Goal: Task Accomplishment & Management: Complete application form

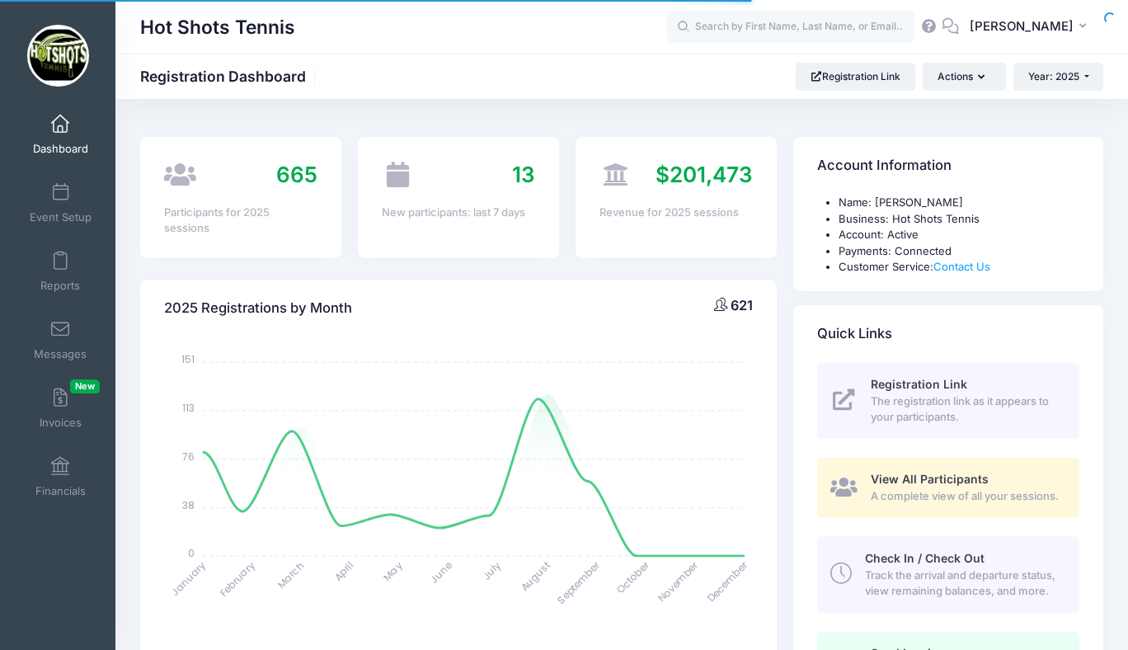
select select
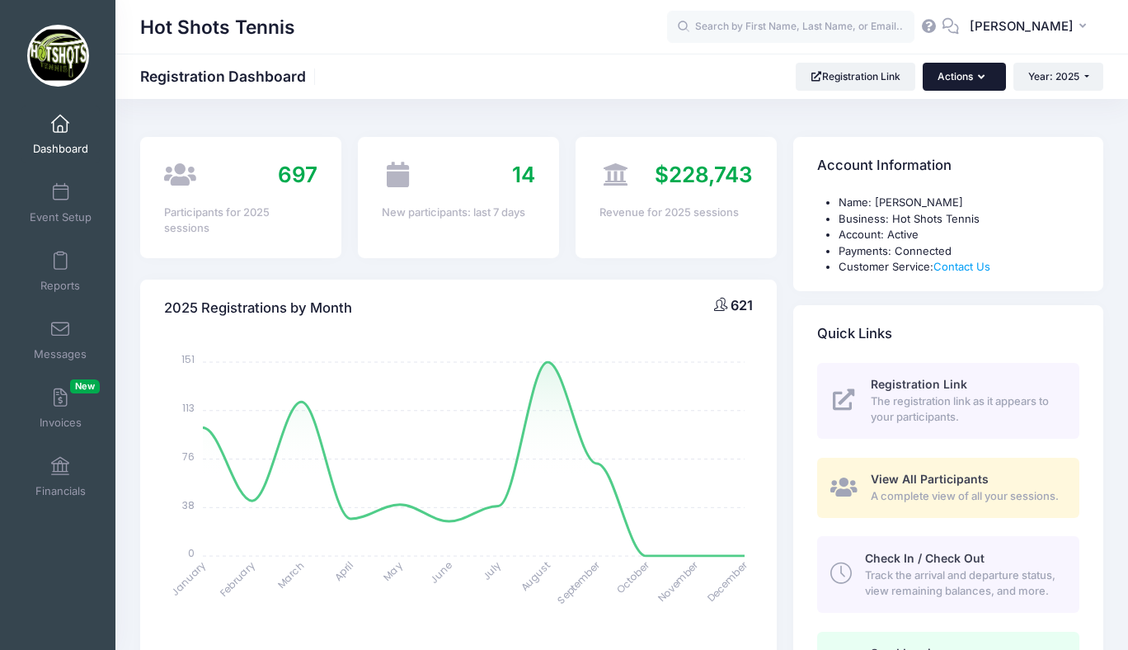
click at [943, 76] on button "Actions" at bounding box center [964, 77] width 82 height 28
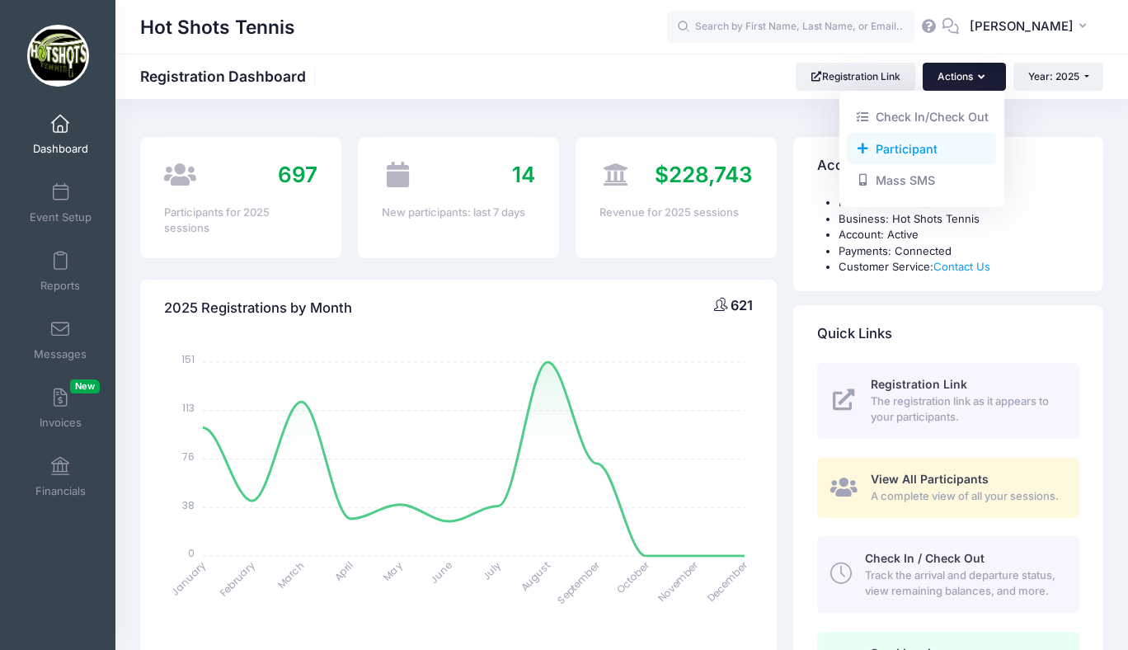
click at [904, 143] on link "Participant" at bounding box center [921, 148] width 149 height 31
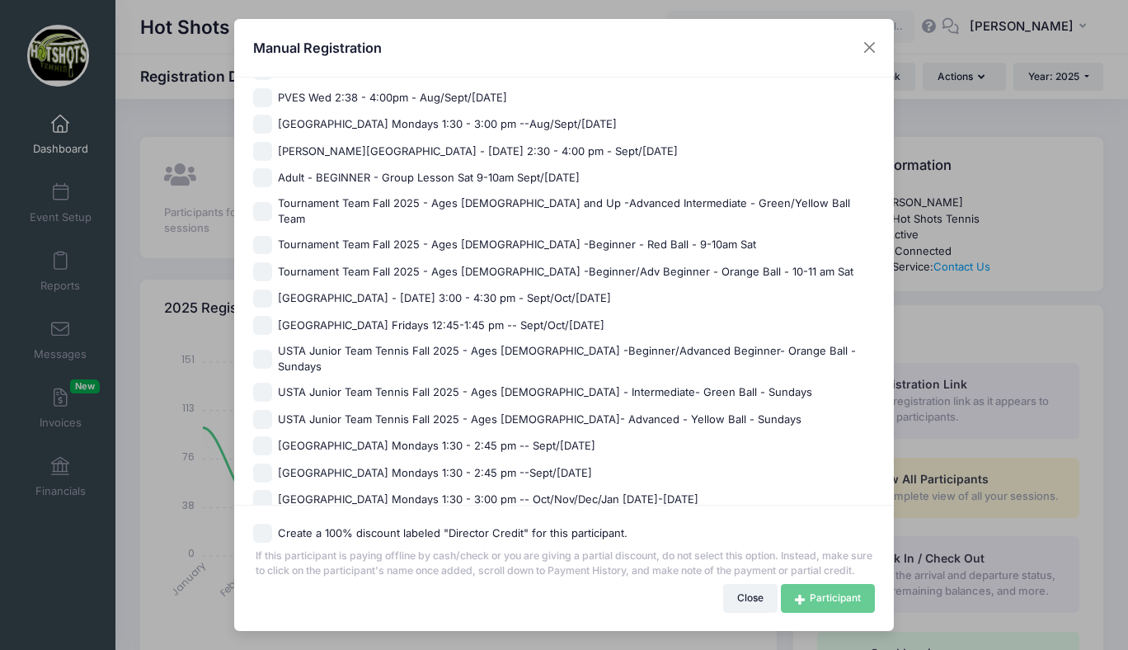
scroll to position [1184, 0]
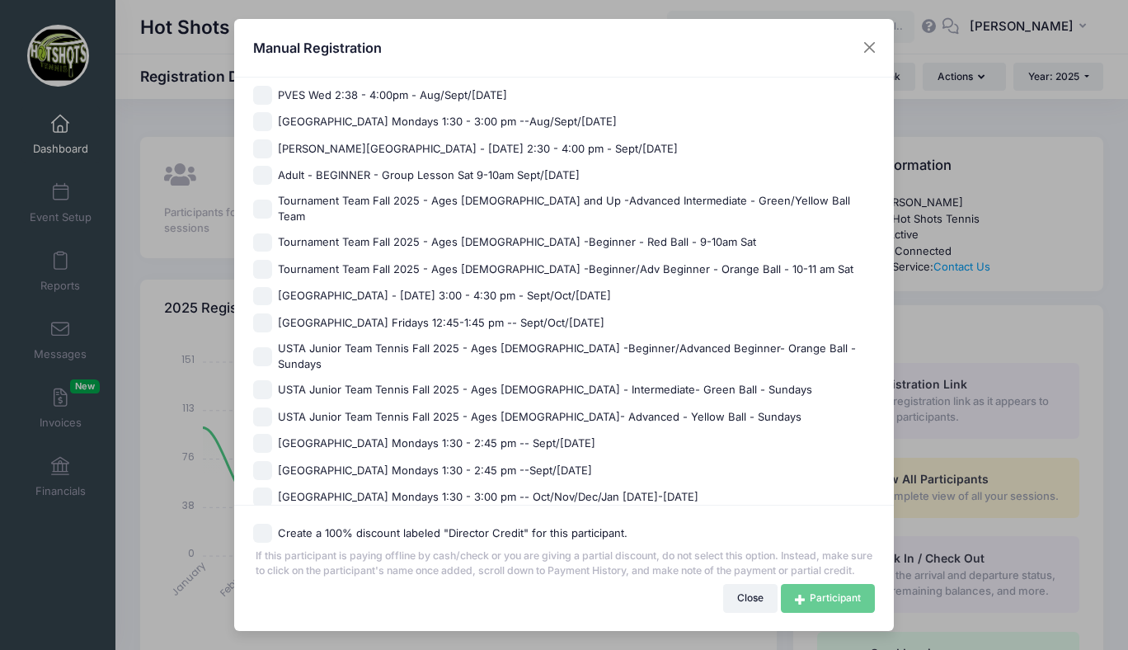
click at [441, 261] on span "Tournament Team Fall 2025 - Ages [DEMOGRAPHIC_DATA] -Beginner/Adv Beginner - Or…" at bounding box center [566, 269] width 576 height 16
click at [272, 260] on input "Tournament Team Fall 2025 - Ages [DEMOGRAPHIC_DATA] -Beginner/Adv Beginner - Or…" at bounding box center [262, 269] width 19 height 19
checkbox input "true"
click at [814, 594] on link "Participant" at bounding box center [828, 598] width 94 height 28
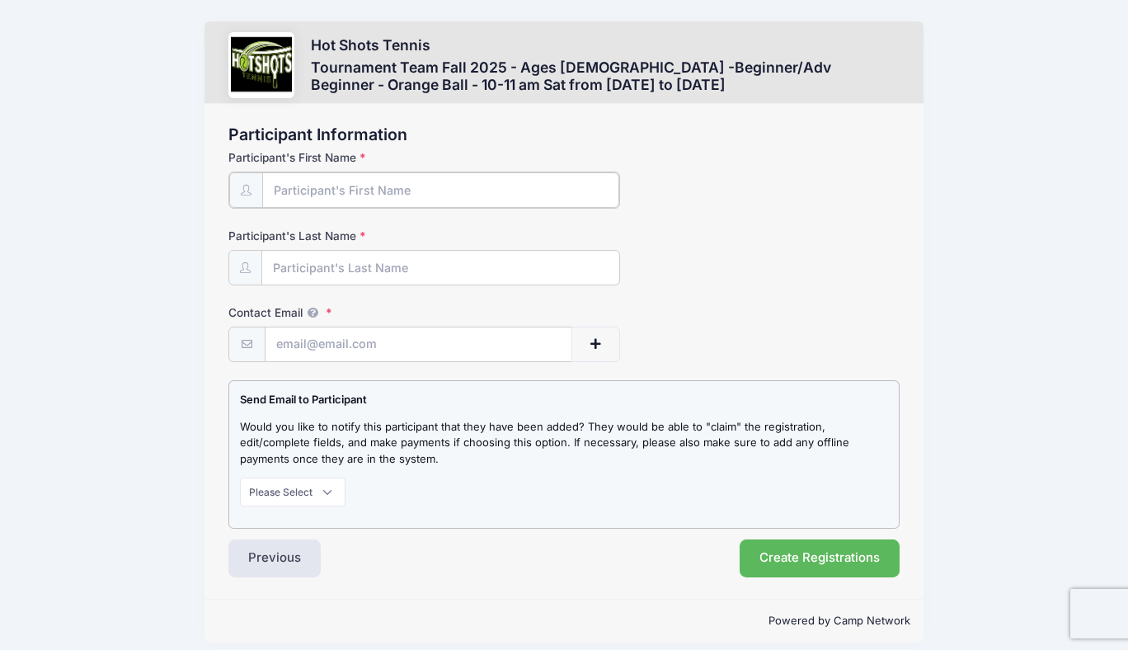
click at [380, 194] on input "Participant's First Name" at bounding box center [440, 189] width 357 height 35
type input "Vitor"
click at [360, 258] on input "Participant's Last Name" at bounding box center [440, 266] width 357 height 35
click at [337, 341] on input "Contact Email" at bounding box center [419, 343] width 306 height 35
click at [335, 341] on input "Contact Email" at bounding box center [419, 343] width 306 height 35
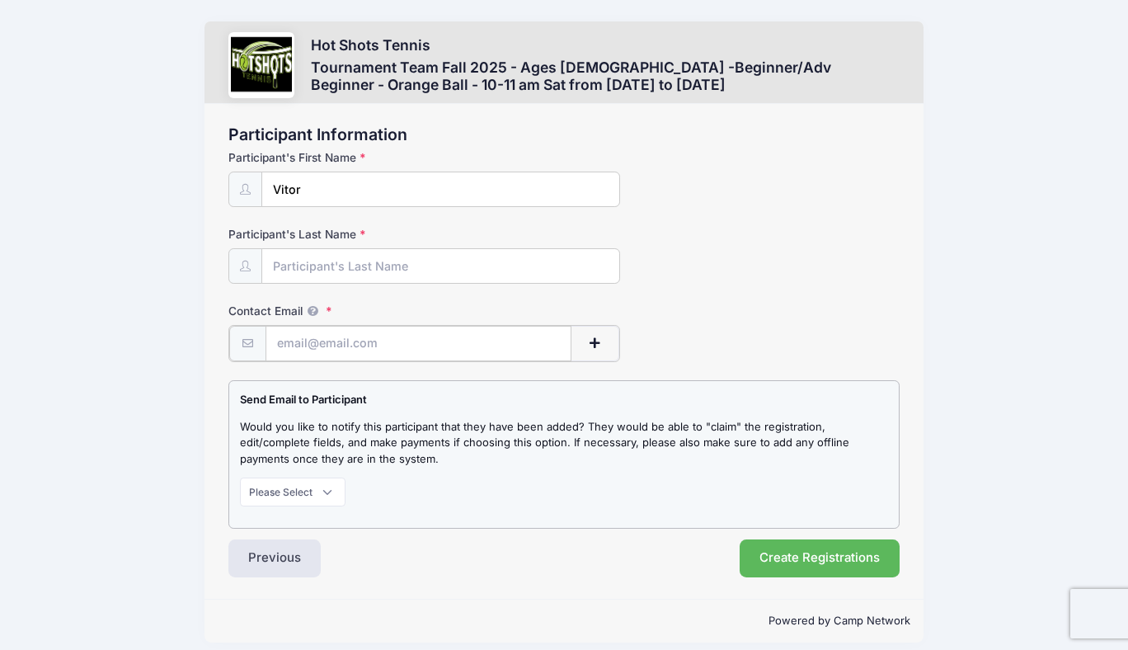
click at [335, 341] on input "Contact Email" at bounding box center [419, 343] width 306 height 35
click at [408, 267] on input "Participant's Last Name" at bounding box center [440, 266] width 357 height 35
paste input "[PERSON_NAME] [PERSON_NAME] [PERSON_NAME]"
type input "[PERSON_NAME] [PERSON_NAME] [PERSON_NAME]"
click at [396, 350] on input "Contact Email" at bounding box center [419, 343] width 306 height 35
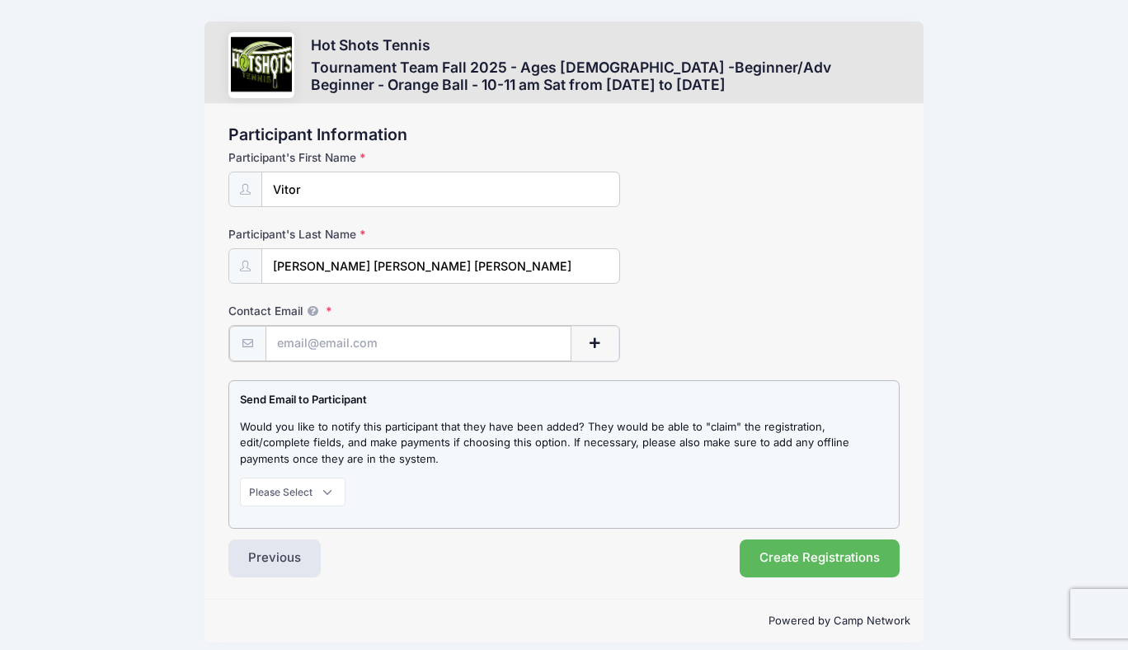
paste input "[EMAIL_ADDRESS][DOMAIN_NAME]"
type input "[EMAIL_ADDRESS][DOMAIN_NAME]"
click at [299, 487] on select "Please Select Don't Notify Notify" at bounding box center [293, 490] width 106 height 28
select select "1"
click at [240, 476] on select "Please Select Don't Notify Notify" at bounding box center [293, 490] width 106 height 28
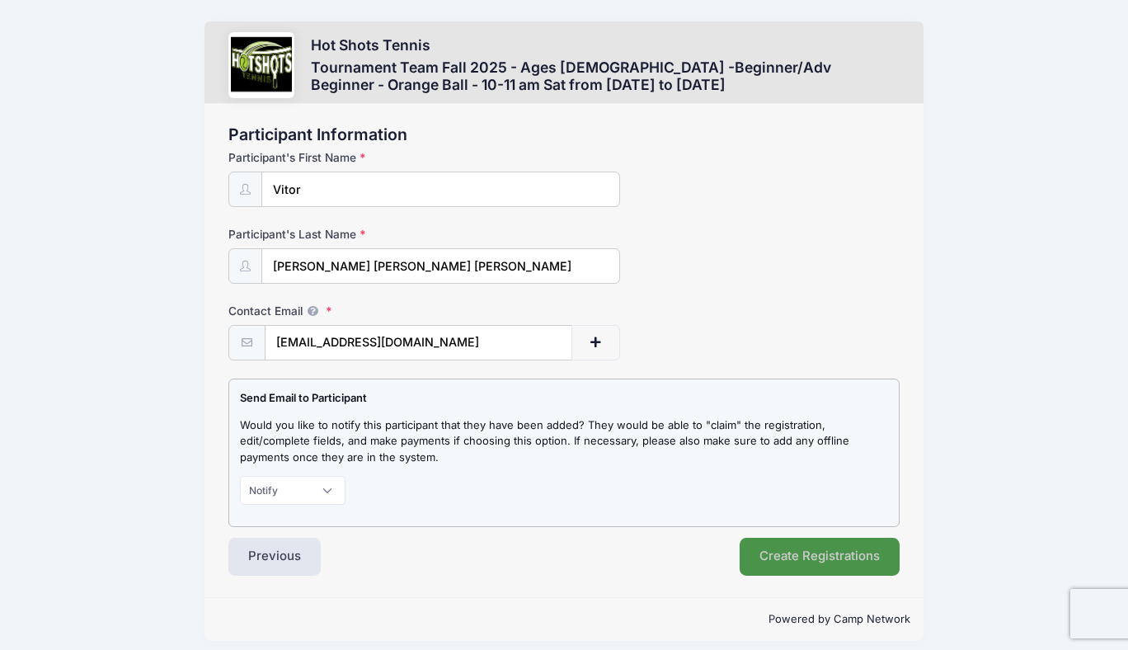
click at [772, 549] on button "Create Registrations" at bounding box center [820, 557] width 160 height 38
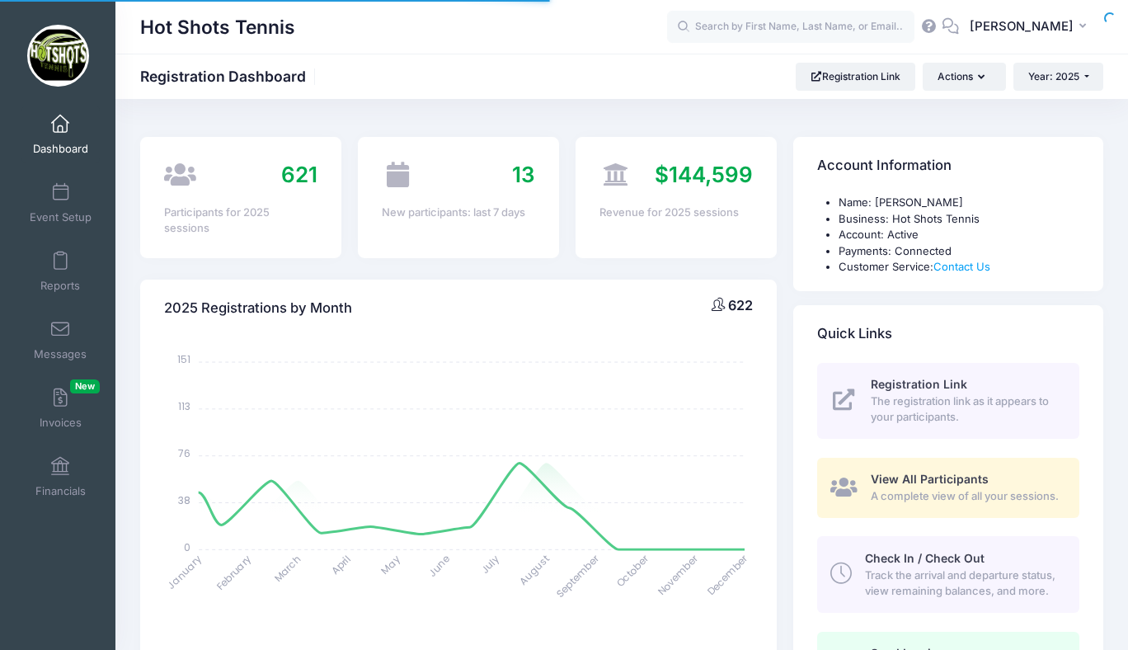
select select
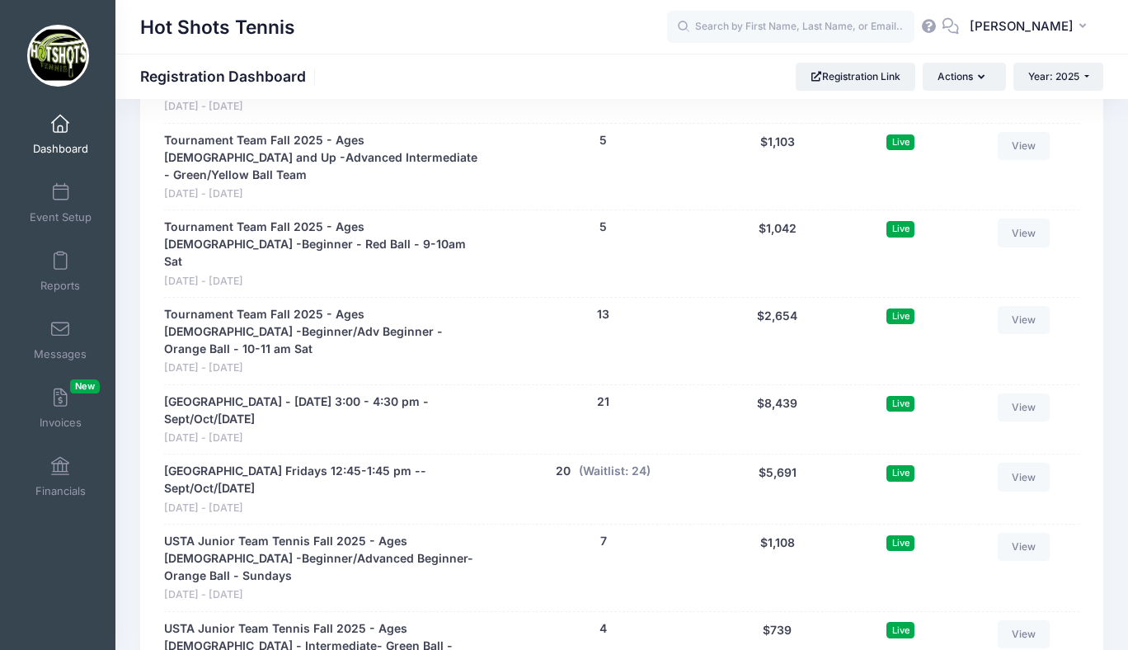
scroll to position [3823, 0]
